Goal: Task Accomplishment & Management: Use online tool/utility

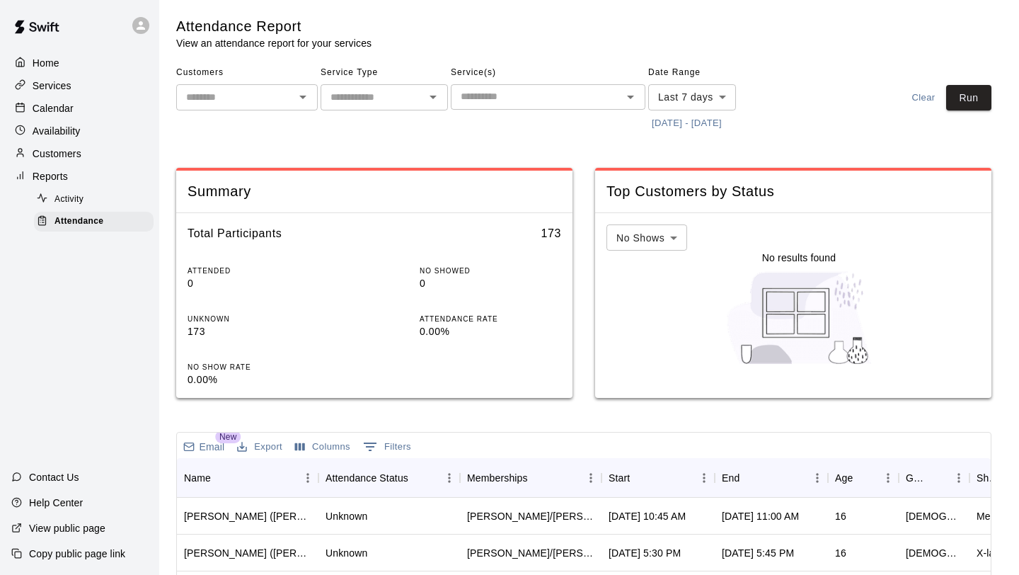
click at [83, 110] on div "Calendar" at bounding box center [79, 108] width 137 height 21
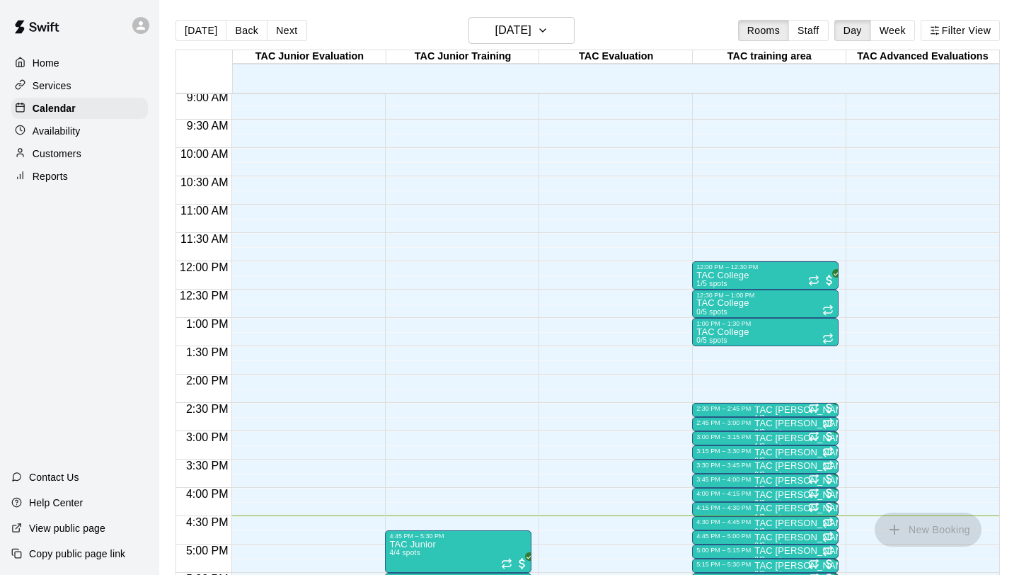
scroll to position [515, 0]
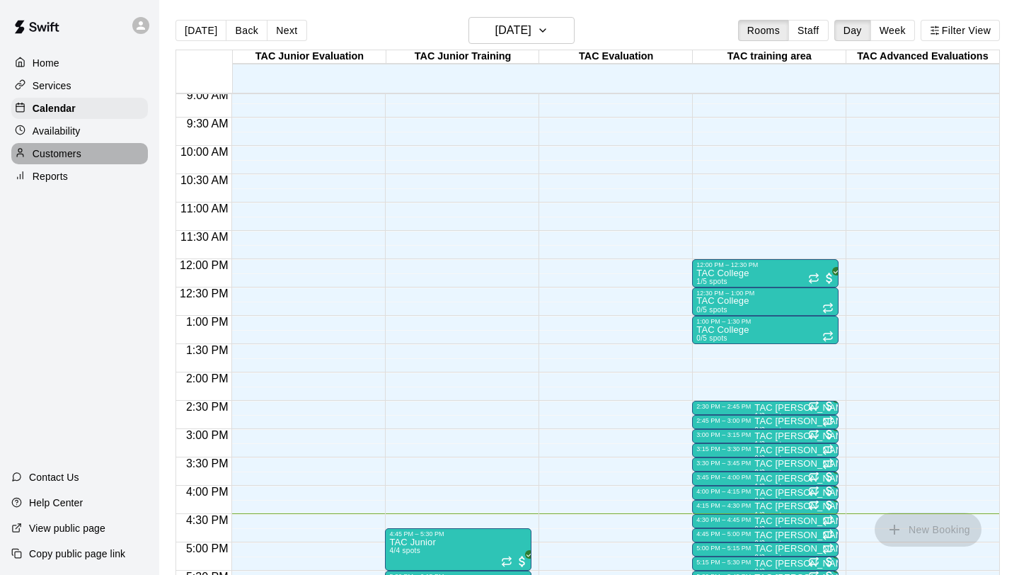
click at [69, 156] on p "Customers" at bounding box center [57, 154] width 49 height 14
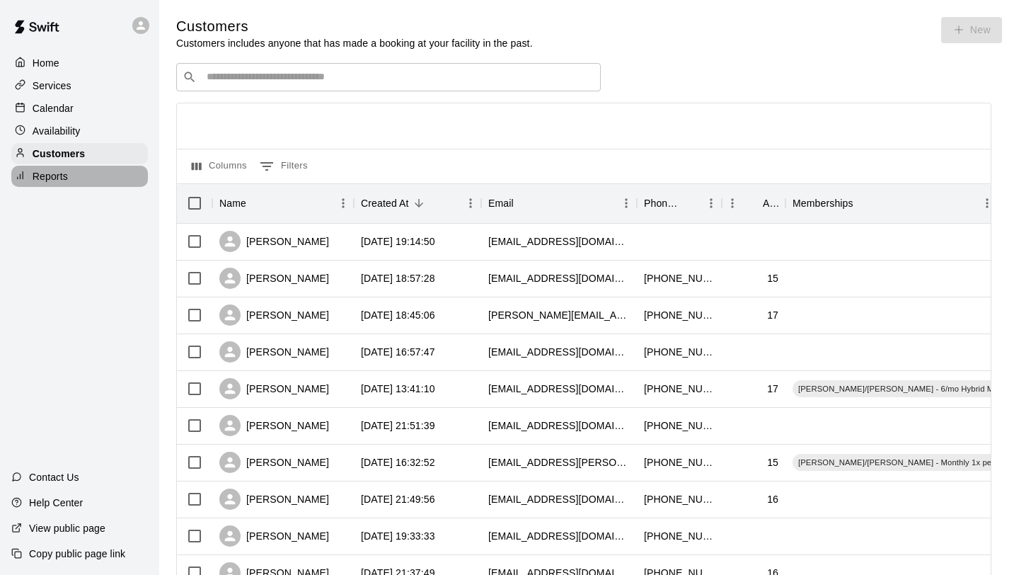
click at [70, 178] on div "Reports" at bounding box center [79, 176] width 137 height 21
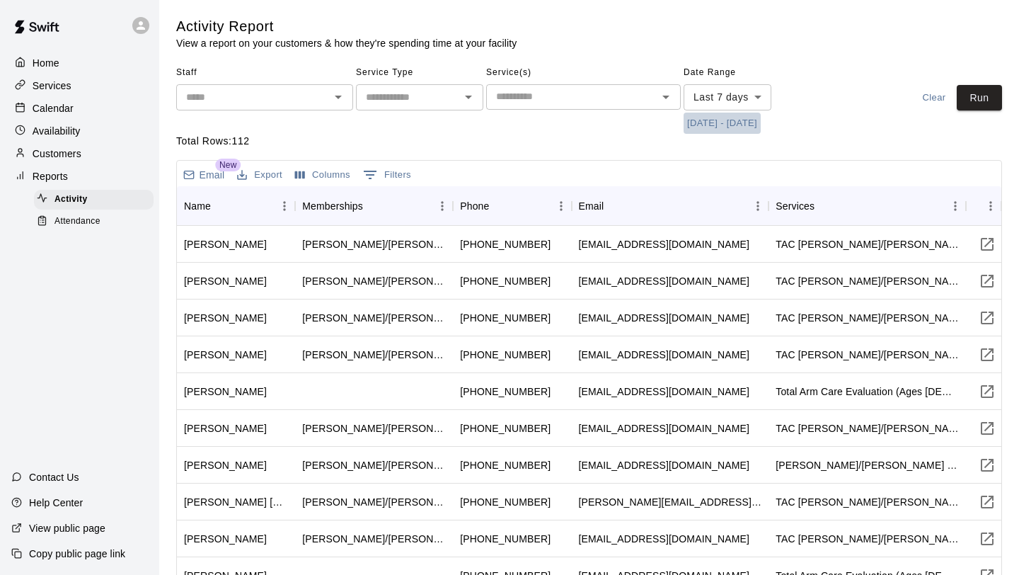
click at [705, 122] on button "[DATE] - [DATE]" at bounding box center [722, 124] width 77 height 22
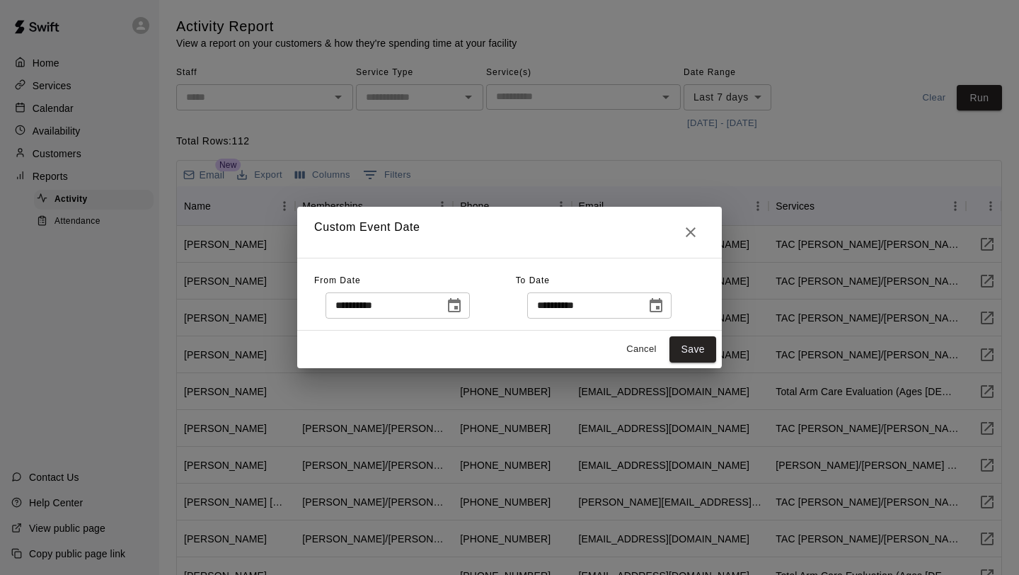
click at [463, 305] on icon "Choose date, selected date is Sep 9, 2025" at bounding box center [454, 305] width 17 height 17
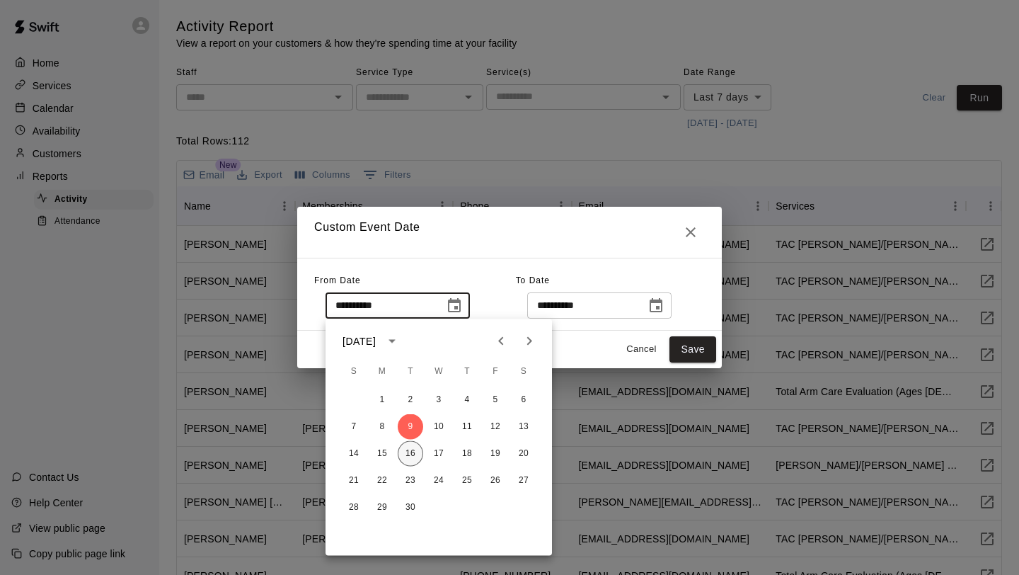
click at [408, 457] on button "16" at bounding box center [410, 453] width 25 height 25
type input "**********"
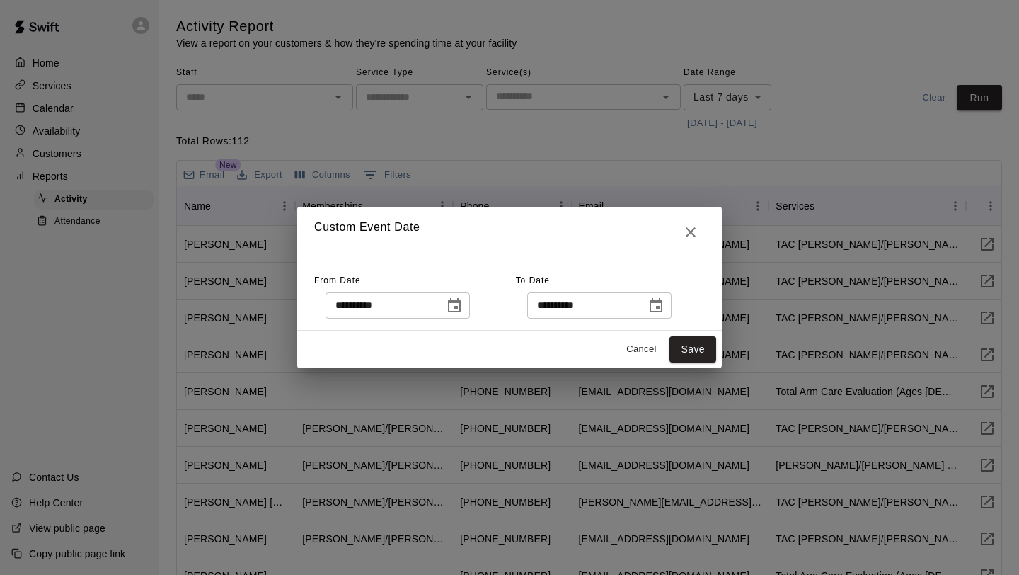
click at [455, 304] on icon "Choose date, selected date is Sep 16, 2025" at bounding box center [454, 305] width 17 height 17
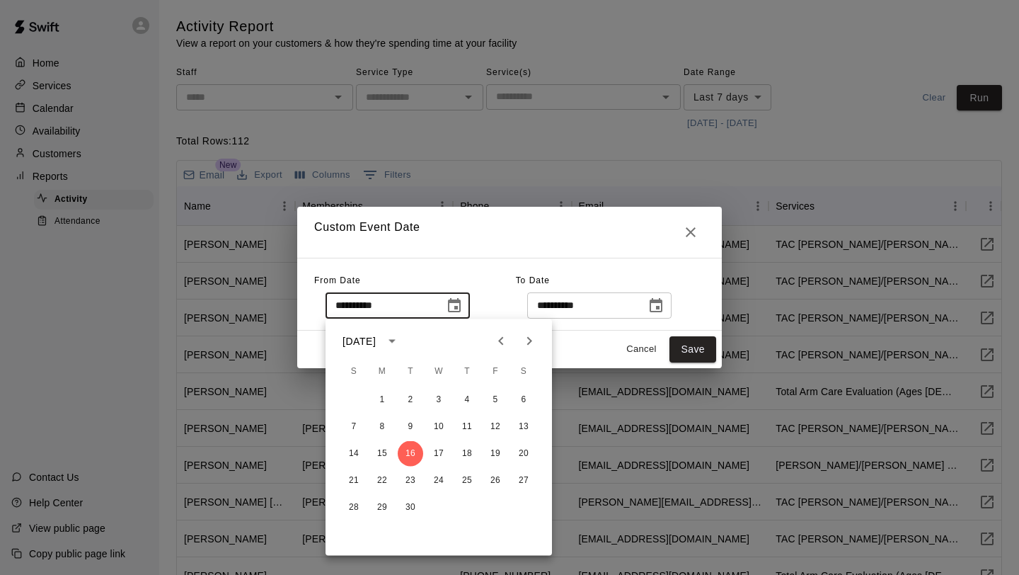
click at [502, 281] on div "**********" at bounding box center [415, 294] width 202 height 49
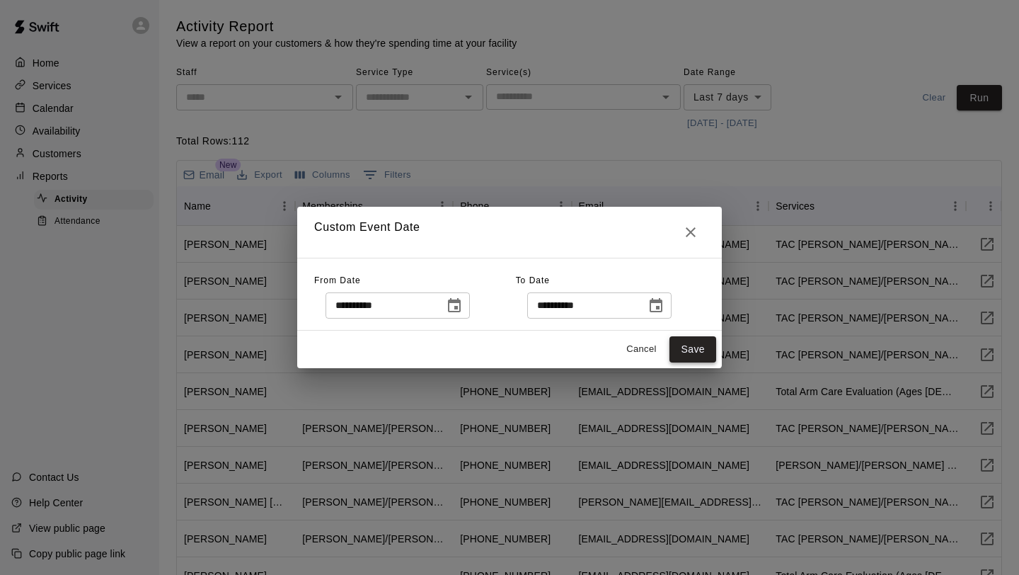
click at [686, 340] on button "Save" at bounding box center [693, 349] width 47 height 26
type input "******"
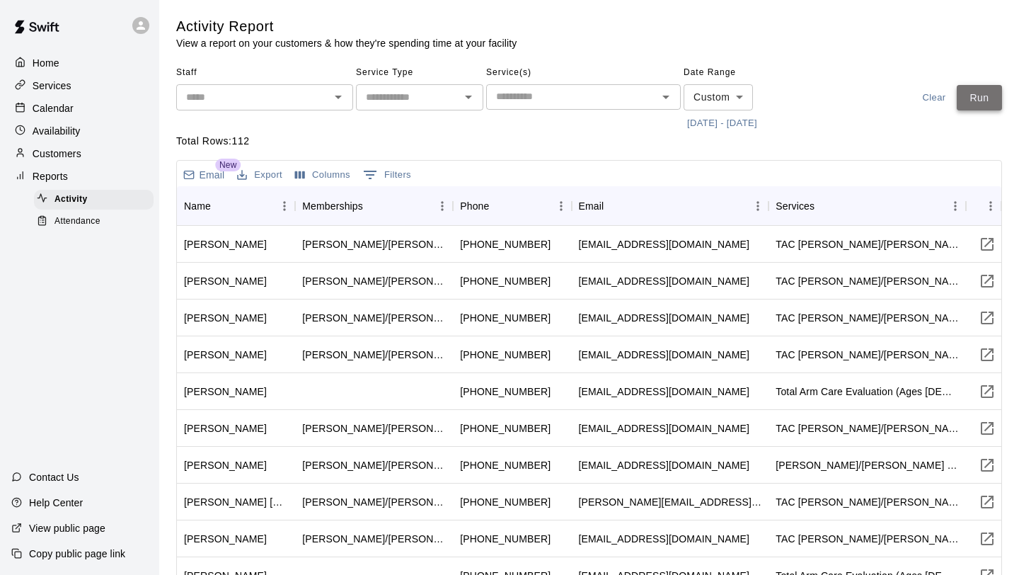
click at [968, 99] on button "Run" at bounding box center [979, 98] width 45 height 26
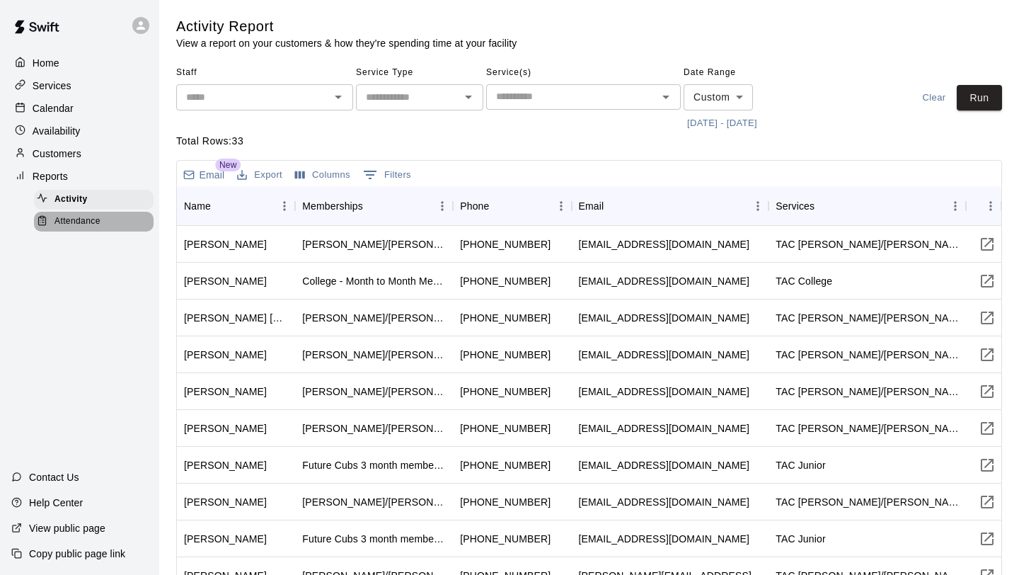
click at [87, 219] on span "Attendance" at bounding box center [78, 221] width 46 height 14
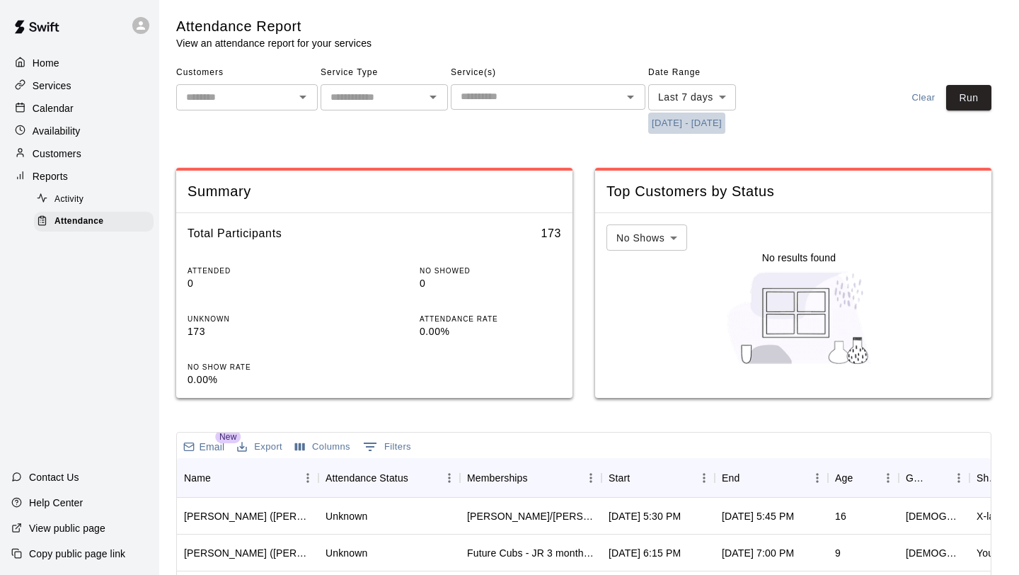
click at [701, 120] on button "[DATE] - [DATE]" at bounding box center [686, 124] width 77 height 22
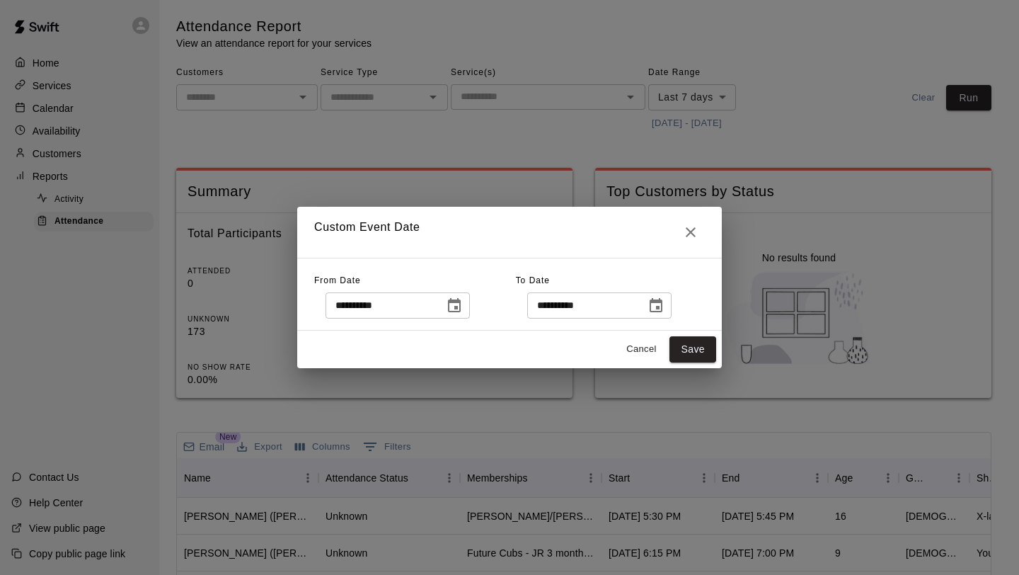
click at [461, 302] on icon "Choose date, selected date is Sep 9, 2025" at bounding box center [454, 305] width 13 height 14
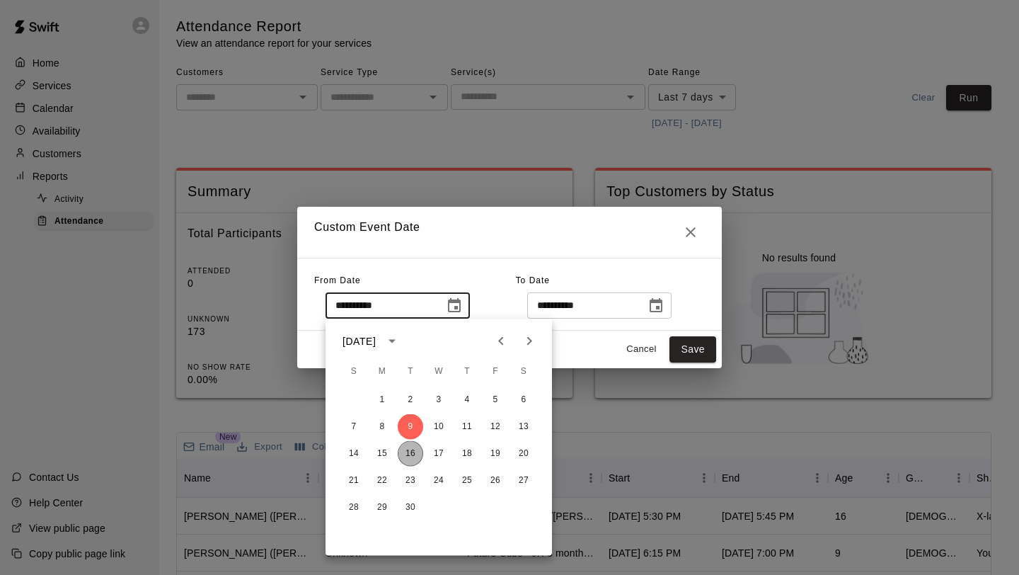
click at [407, 457] on button "16" at bounding box center [410, 453] width 25 height 25
type input "**********"
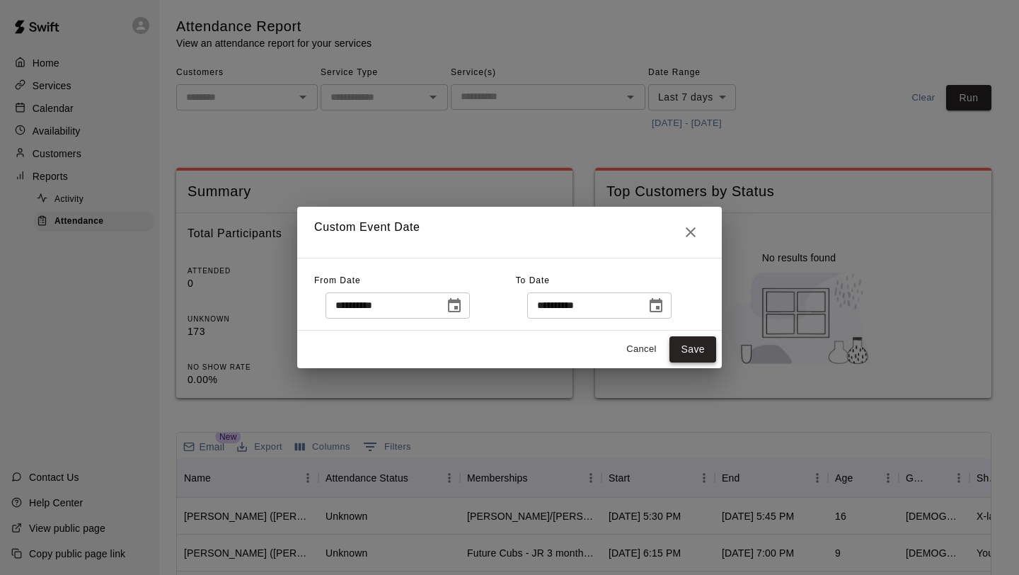
click at [691, 341] on button "Save" at bounding box center [693, 349] width 47 height 26
type input "******"
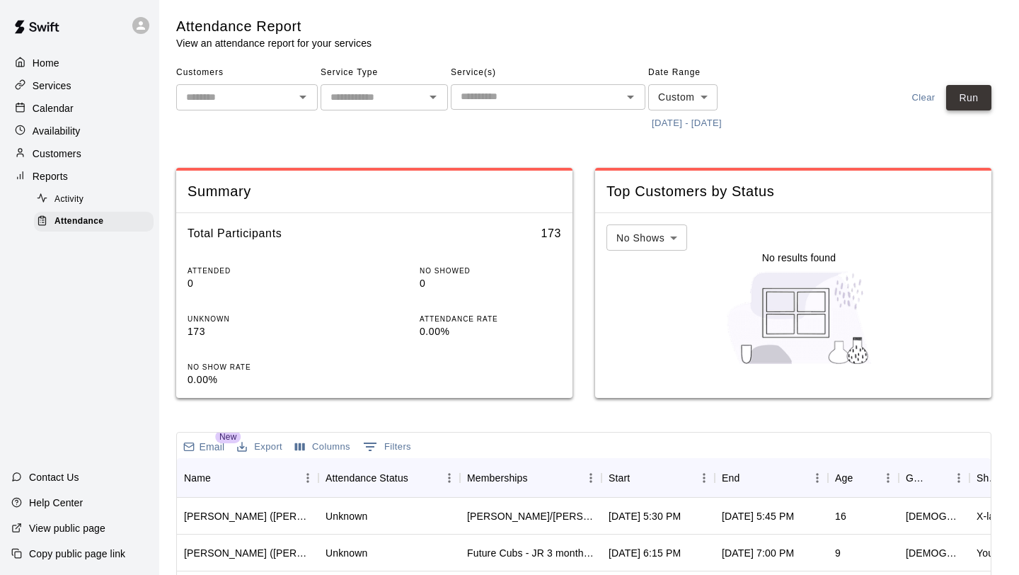
click at [964, 103] on button "Run" at bounding box center [968, 98] width 45 height 26
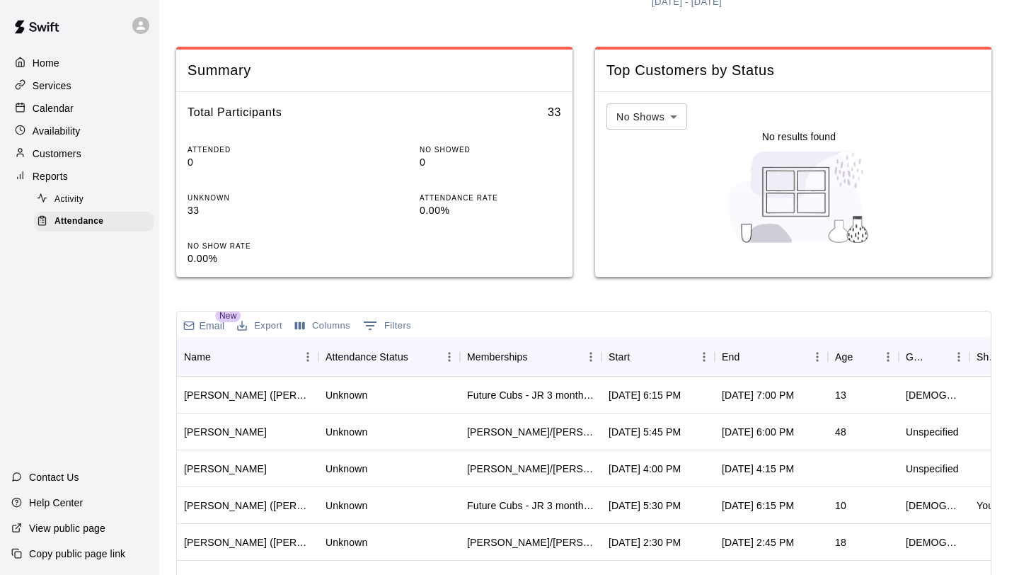
scroll to position [358, 0]
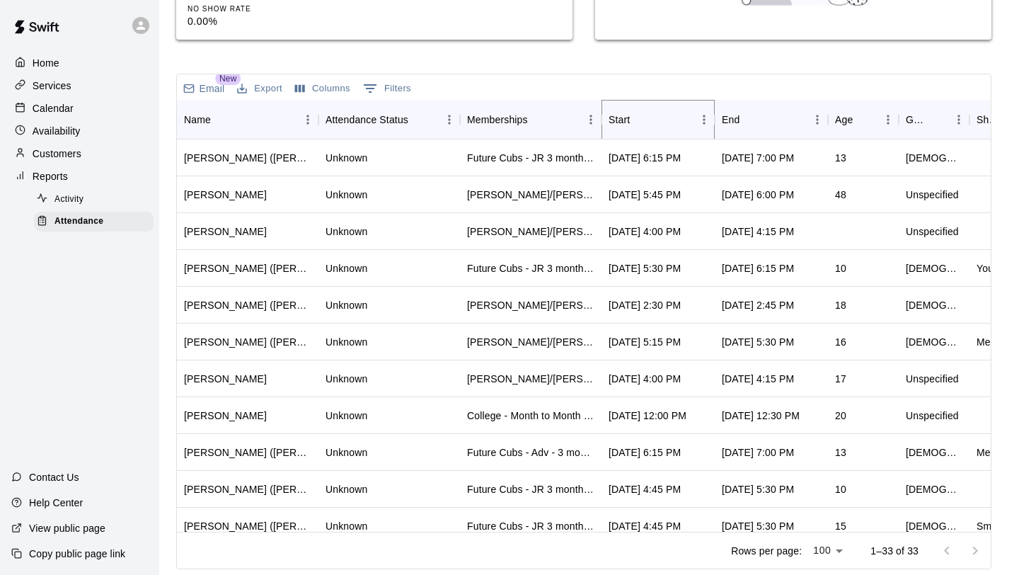
click at [641, 120] on icon "Sort" at bounding box center [640, 119] width 13 height 13
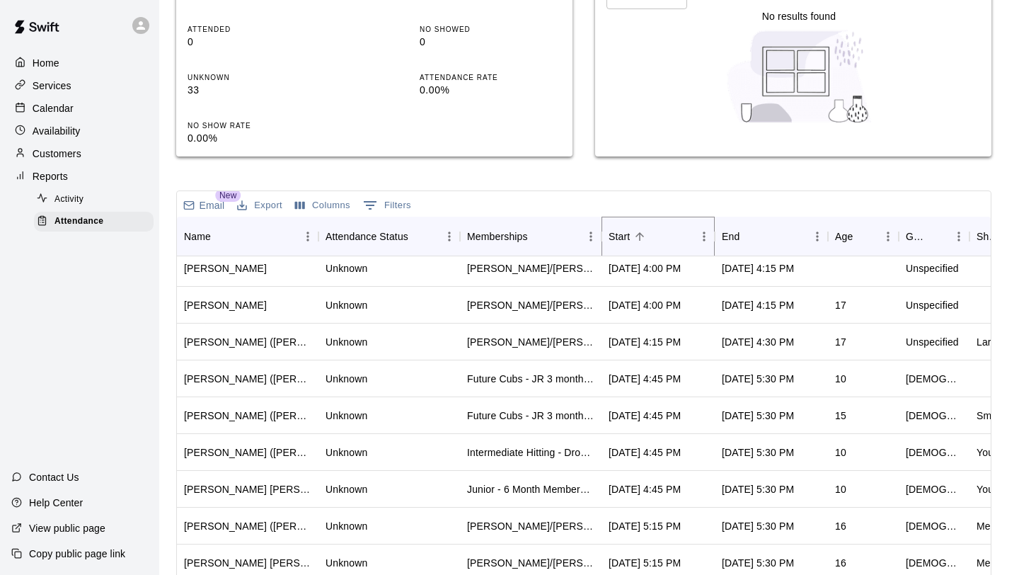
scroll to position [0, 0]
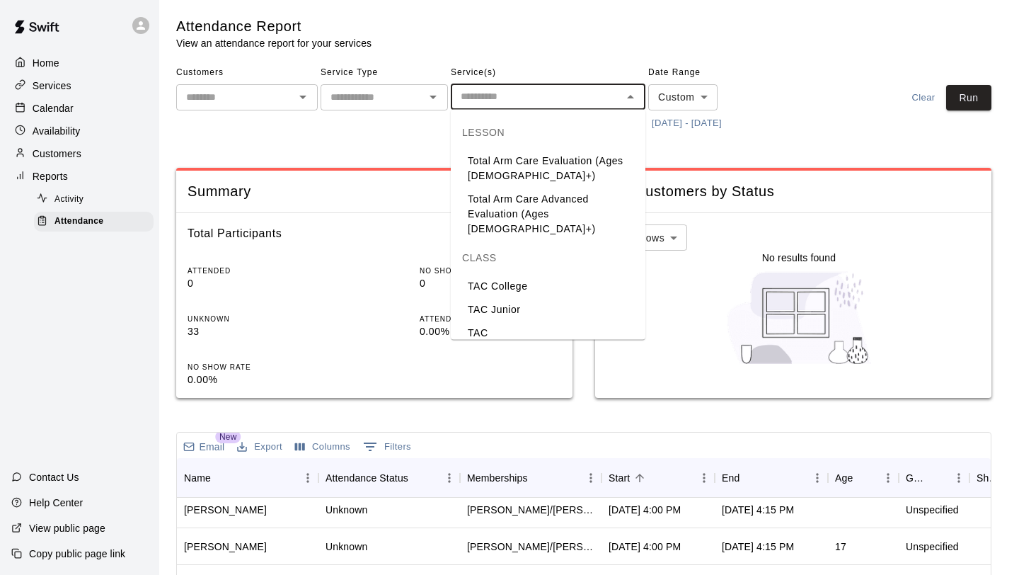
click at [600, 104] on input "text" at bounding box center [536, 97] width 163 height 18
click at [512, 321] on li "TAC [PERSON_NAME]/[PERSON_NAME]" at bounding box center [548, 340] width 195 height 38
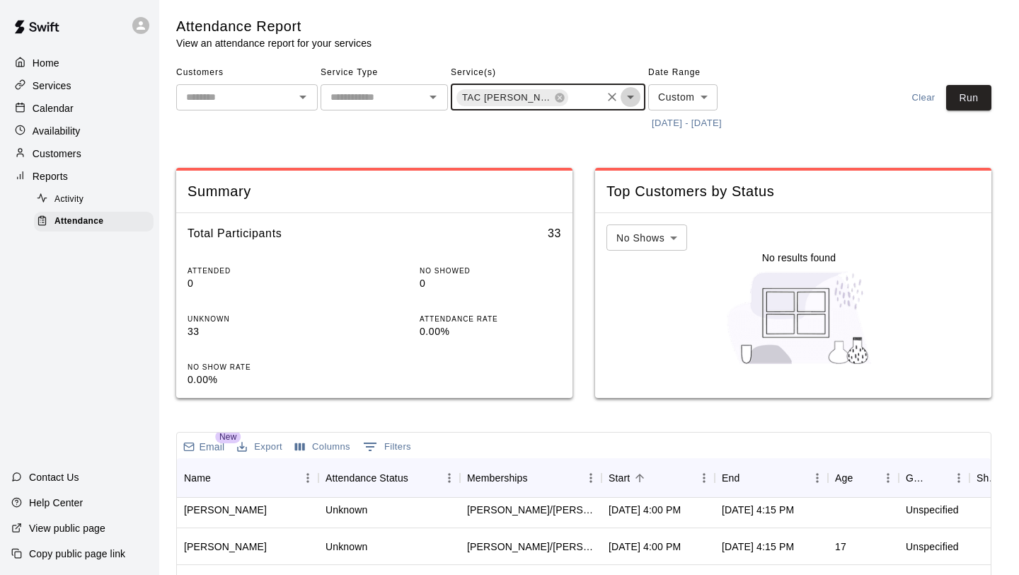
click at [636, 96] on icon "Open" at bounding box center [630, 96] width 17 height 17
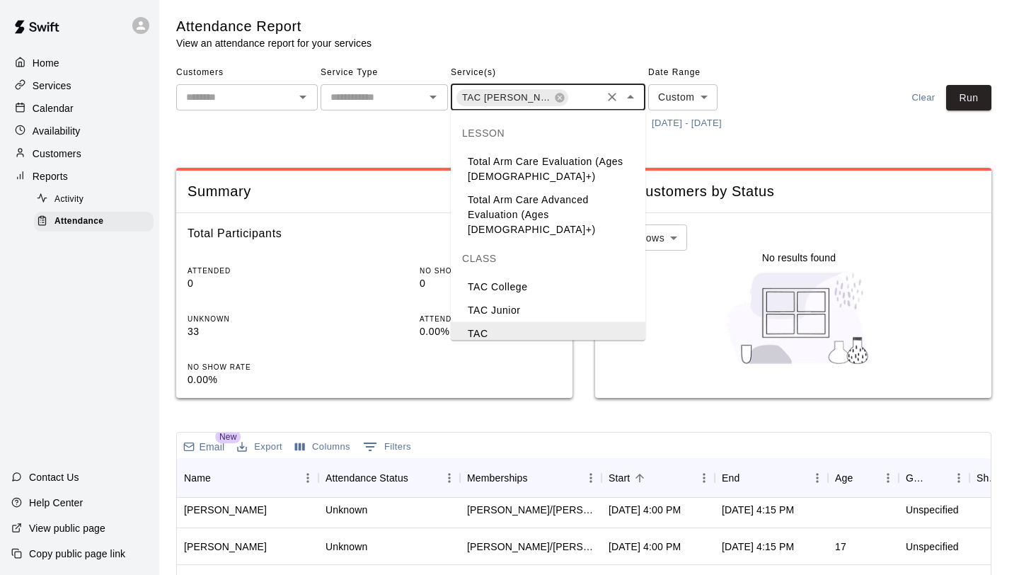
scroll to position [89, 0]
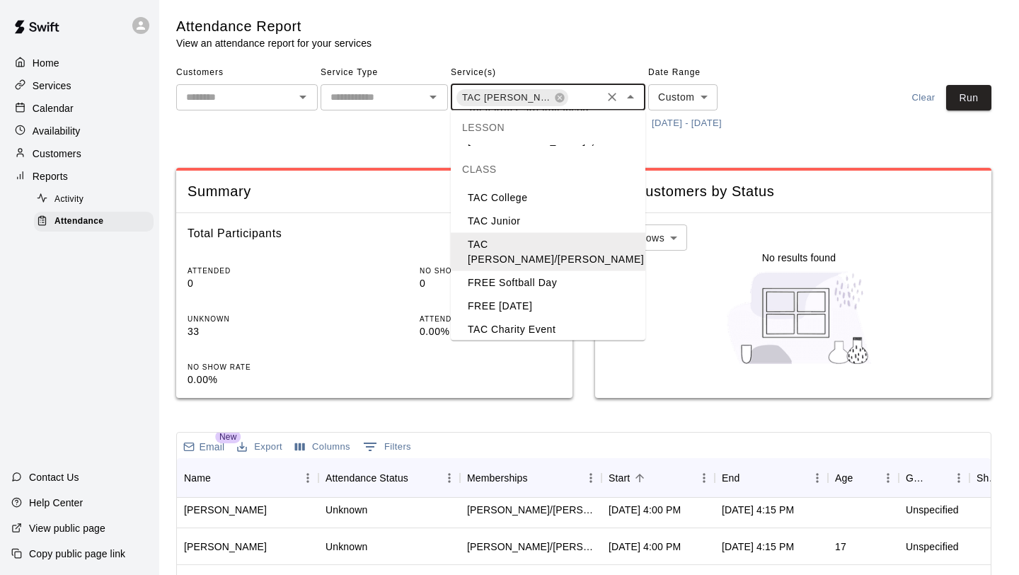
click at [529, 341] on li "TAC [PERSON_NAME]/[PERSON_NAME]" at bounding box center [548, 360] width 195 height 38
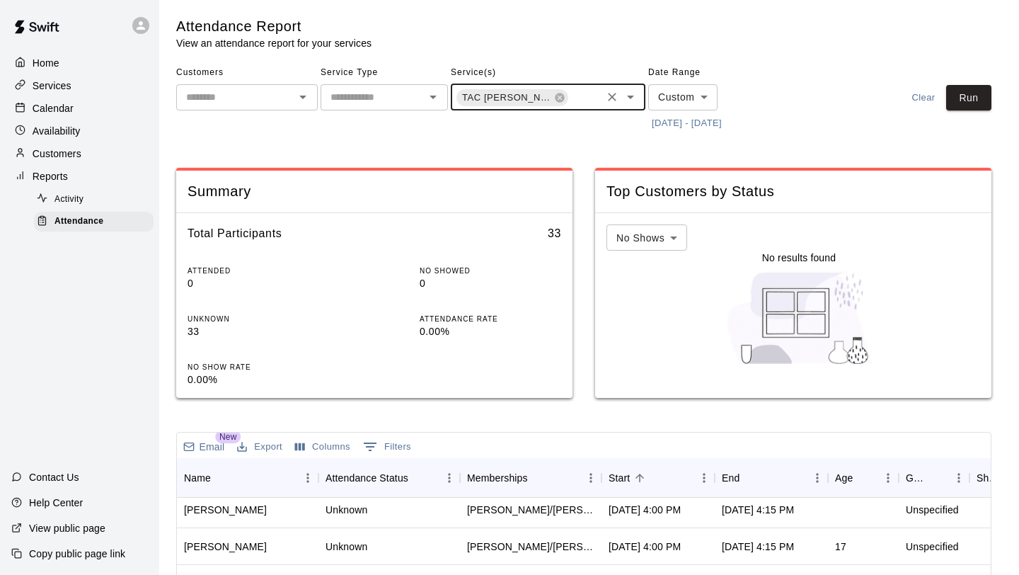
scroll to position [0, 67]
click at [981, 97] on button "Run" at bounding box center [968, 98] width 45 height 26
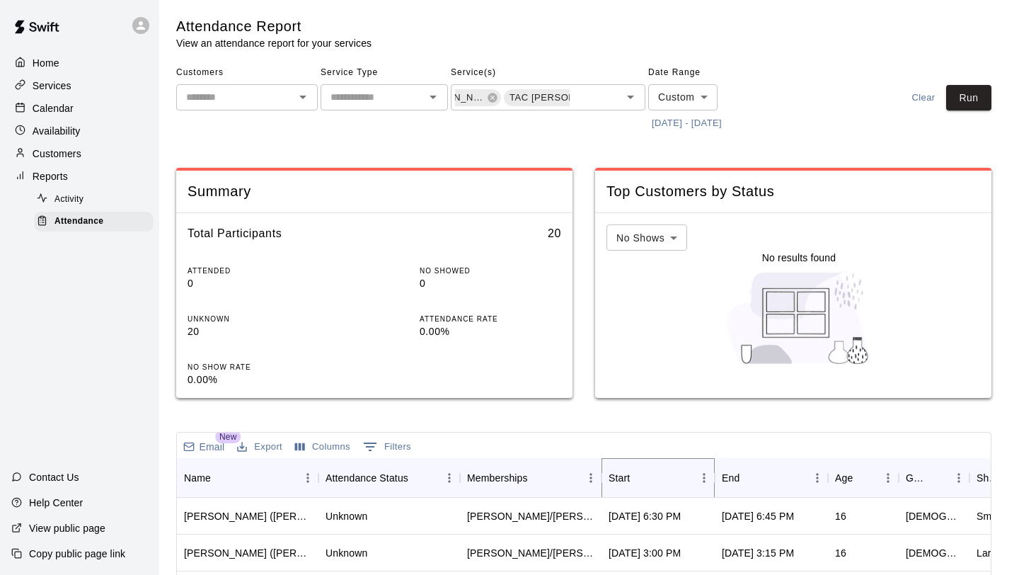
click at [648, 471] on button "Sort" at bounding box center [640, 478] width 20 height 20
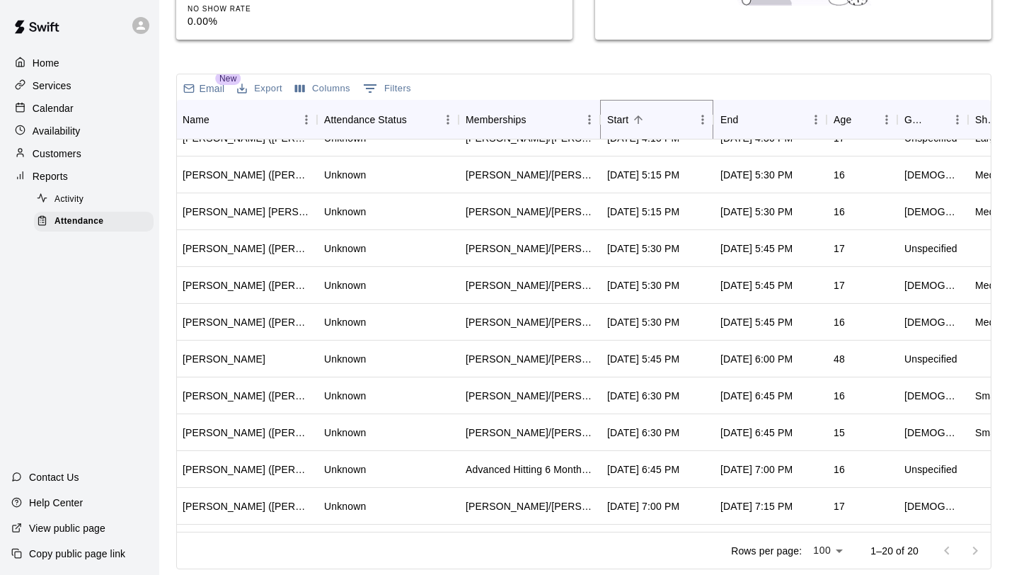
scroll to position [201, 1]
